Goal: Task Accomplishment & Management: Complete application form

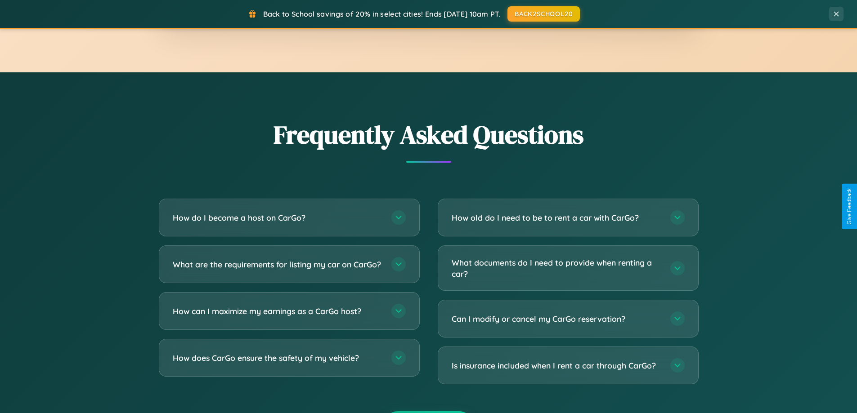
scroll to position [1730, 0]
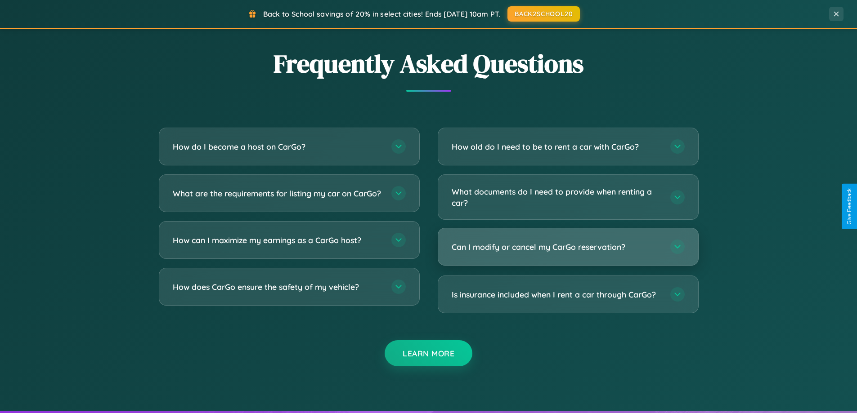
click at [568, 247] on h3 "Can I modify or cancel my CarGo reservation?" at bounding box center [556, 246] width 210 height 11
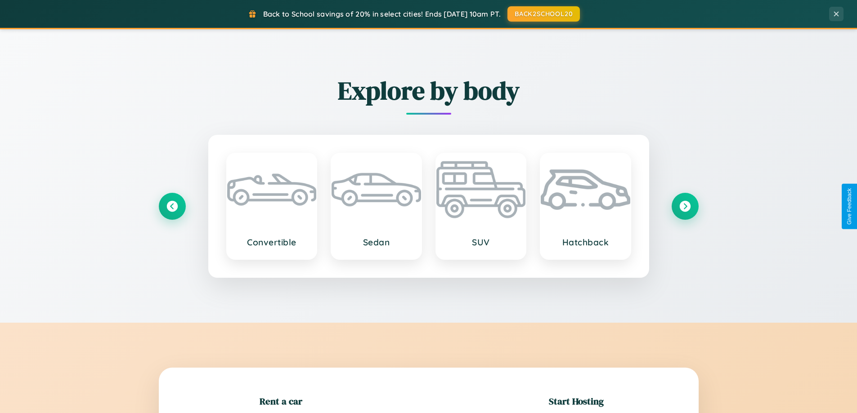
scroll to position [194, 0]
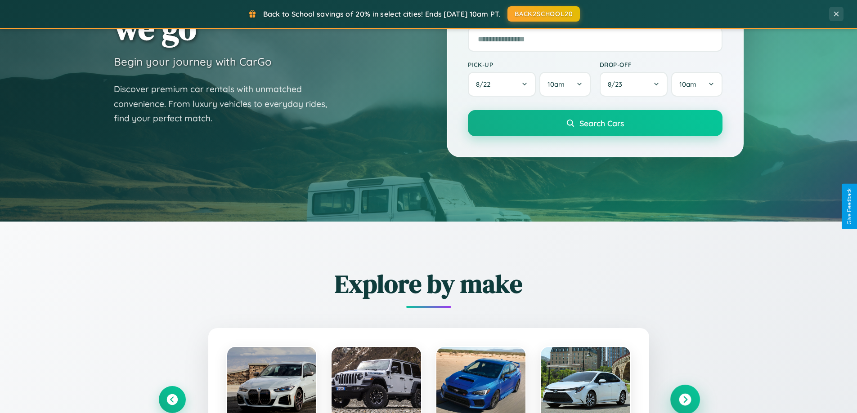
click at [684, 400] on icon at bounding box center [685, 400] width 12 height 12
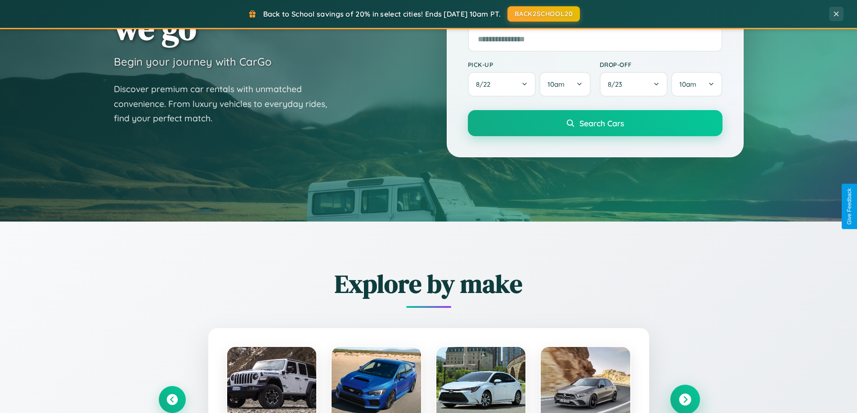
click at [684, 399] on icon at bounding box center [685, 400] width 12 height 12
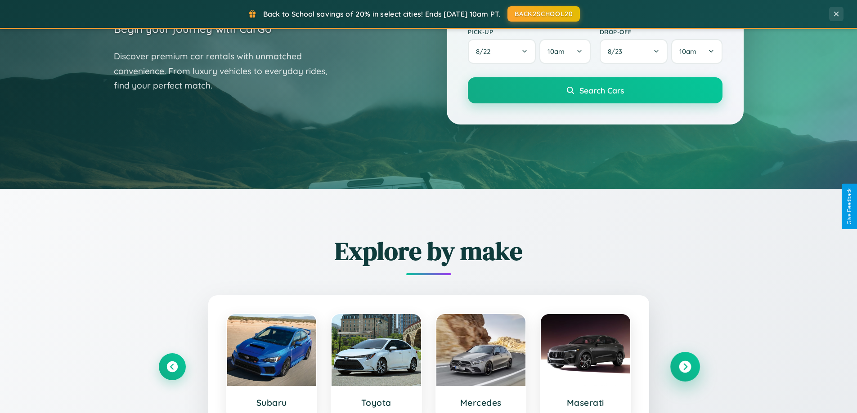
scroll to position [619, 0]
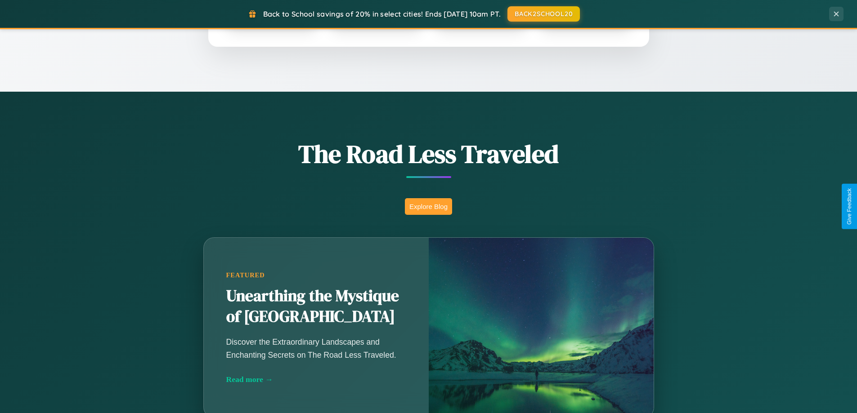
click at [428, 206] on button "Explore Blog" at bounding box center [428, 206] width 47 height 17
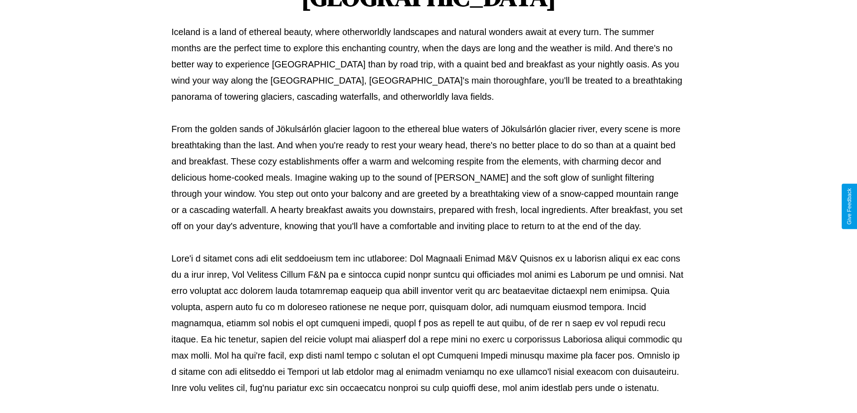
scroll to position [291, 0]
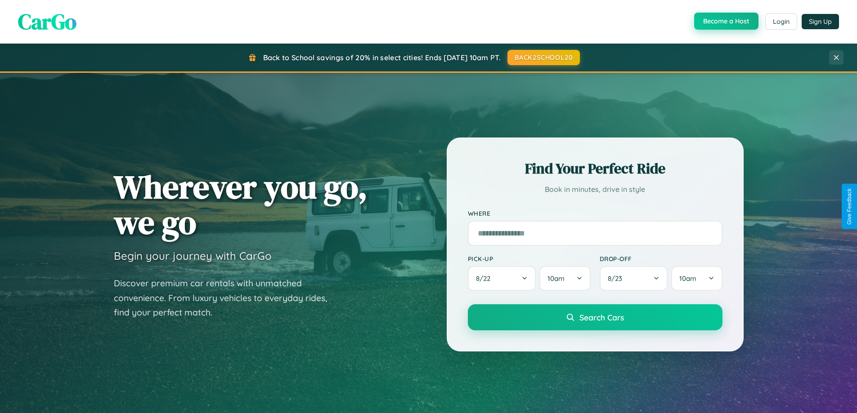
click at [725, 21] on button "Become a Host" at bounding box center [726, 21] width 64 height 17
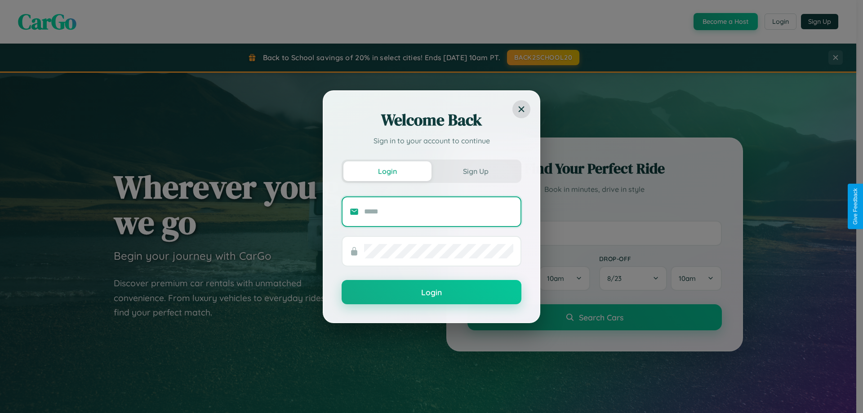
click at [439, 211] on input "text" at bounding box center [438, 212] width 149 height 14
type input "**********"
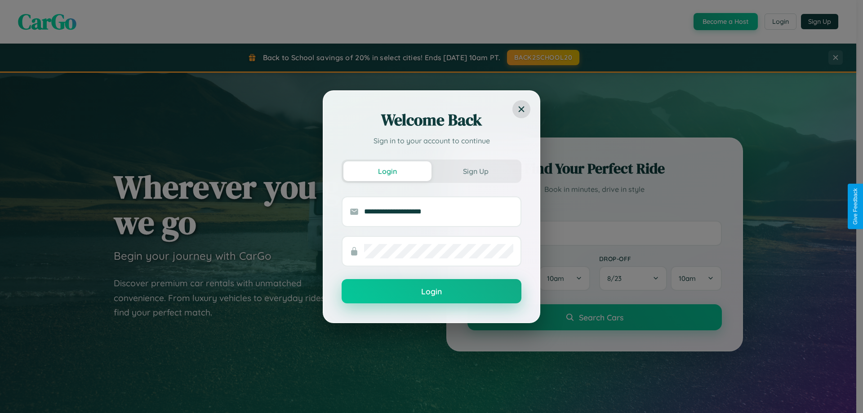
click at [432, 292] on button "Login" at bounding box center [432, 291] width 180 height 24
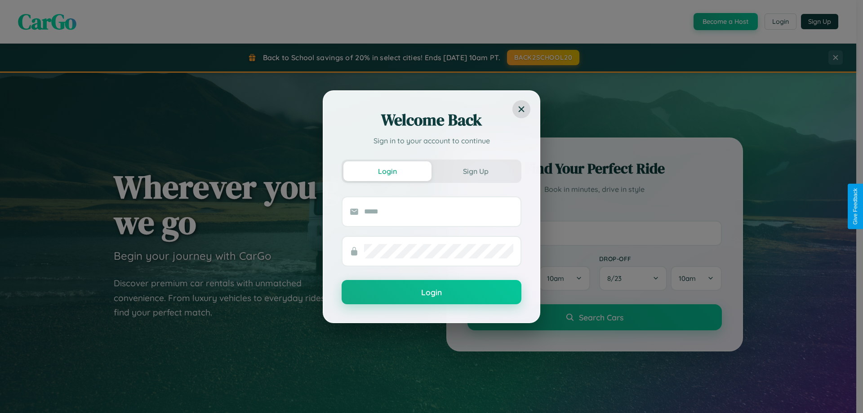
click at [725, 22] on div "Welcome Back Sign in to your account to continue Login Sign Up Login" at bounding box center [431, 206] width 863 height 413
click at [476, 171] on button "Sign Up" at bounding box center [476, 171] width 88 height 20
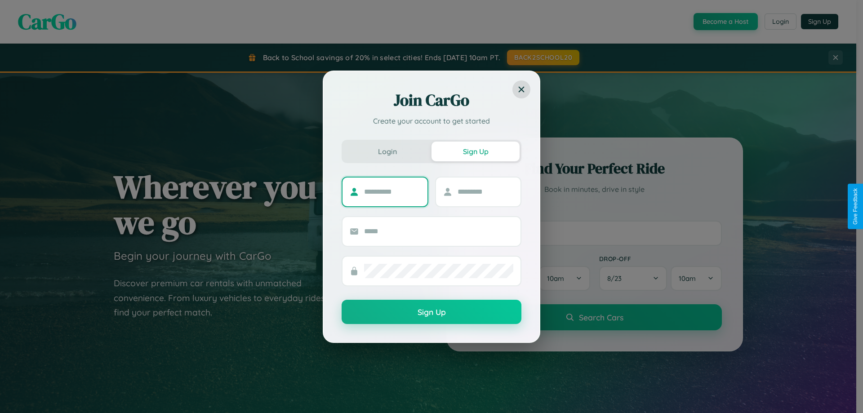
click at [392, 192] on input "text" at bounding box center [392, 192] width 56 height 14
type input "******"
click at [485, 192] on input "text" at bounding box center [486, 192] width 56 height 14
type input "*****"
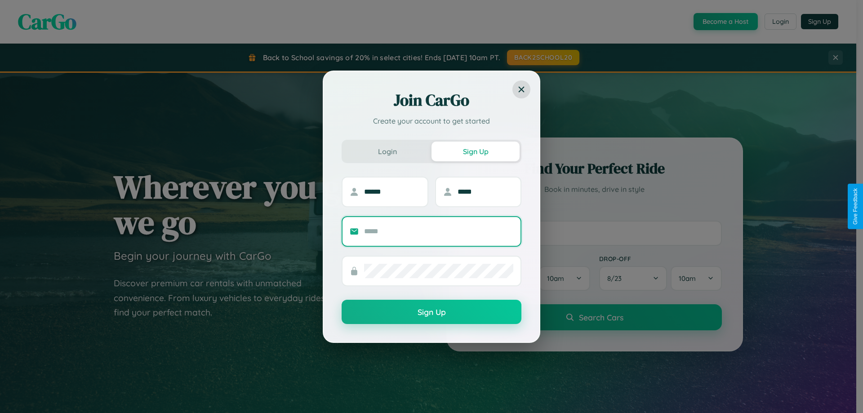
click at [439, 231] on input "text" at bounding box center [438, 231] width 149 height 14
type input "**********"
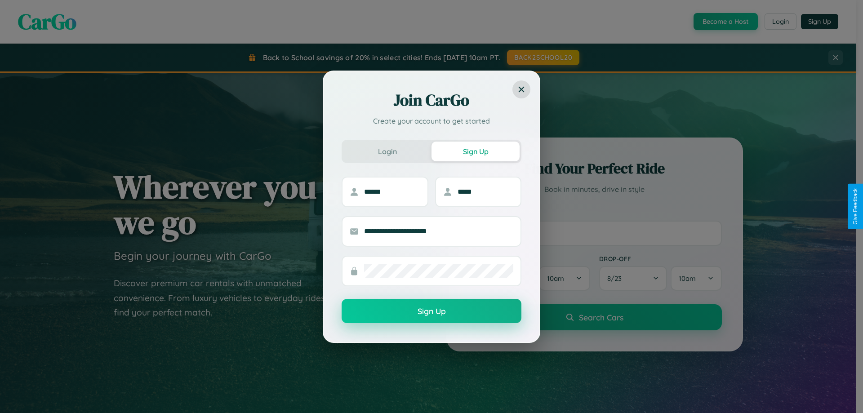
click at [432, 311] on button "Sign Up" at bounding box center [432, 311] width 180 height 24
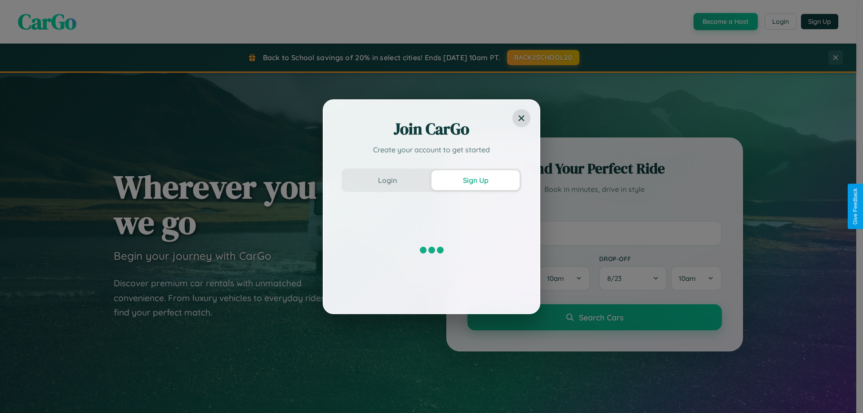
click at [725, 22] on div "Join CarGo Create your account to get started Login Sign Up" at bounding box center [431, 206] width 863 height 413
